Goal: Navigation & Orientation: Go to known website

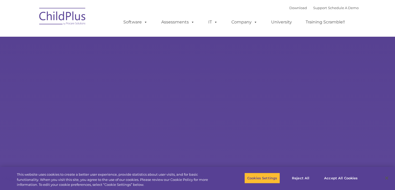
select select "MEDIUM"
click at [70, 18] on img at bounding box center [63, 17] width 52 height 26
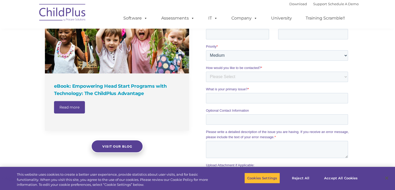
scroll to position [575, 0]
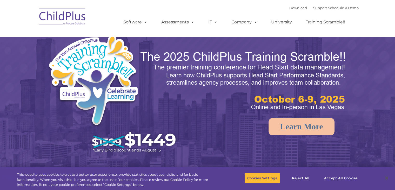
select select "MEDIUM"
